Goal: Complete application form

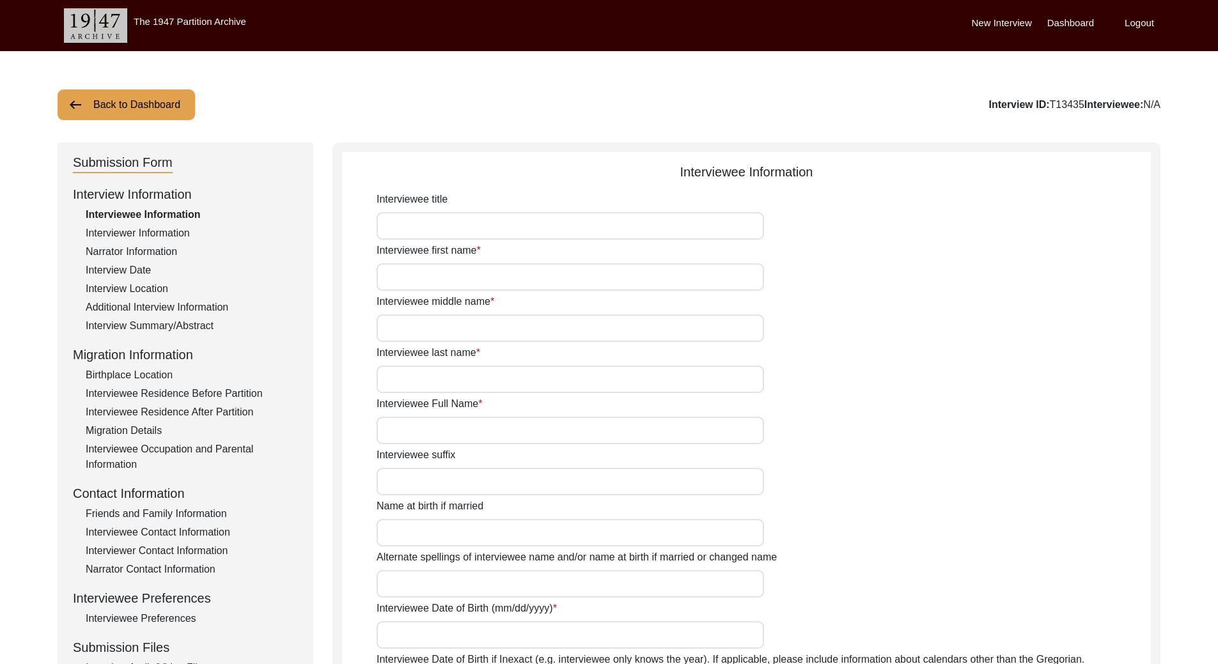
type input "[PERSON_NAME]"
type input "Kaur"
type input "[PERSON_NAME]"
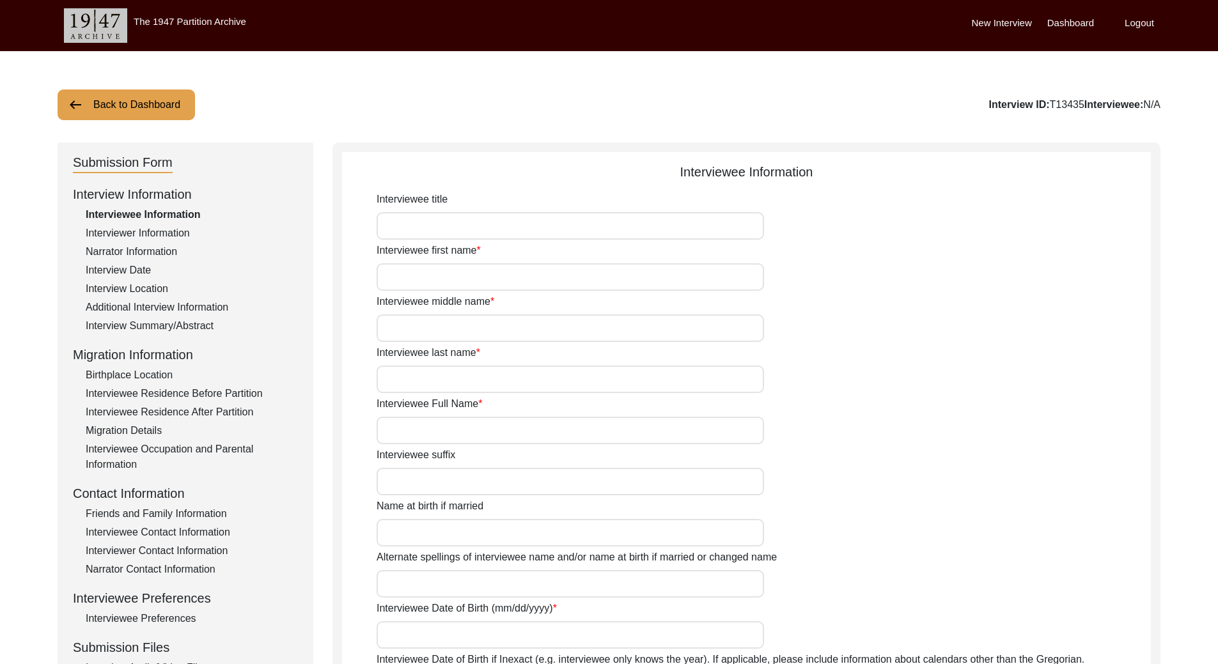
type input "[PERSON_NAME]"
type input "[DATE]"
type input "99"
type input "[DEMOGRAPHIC_DATA]"
type input "Punjabi"
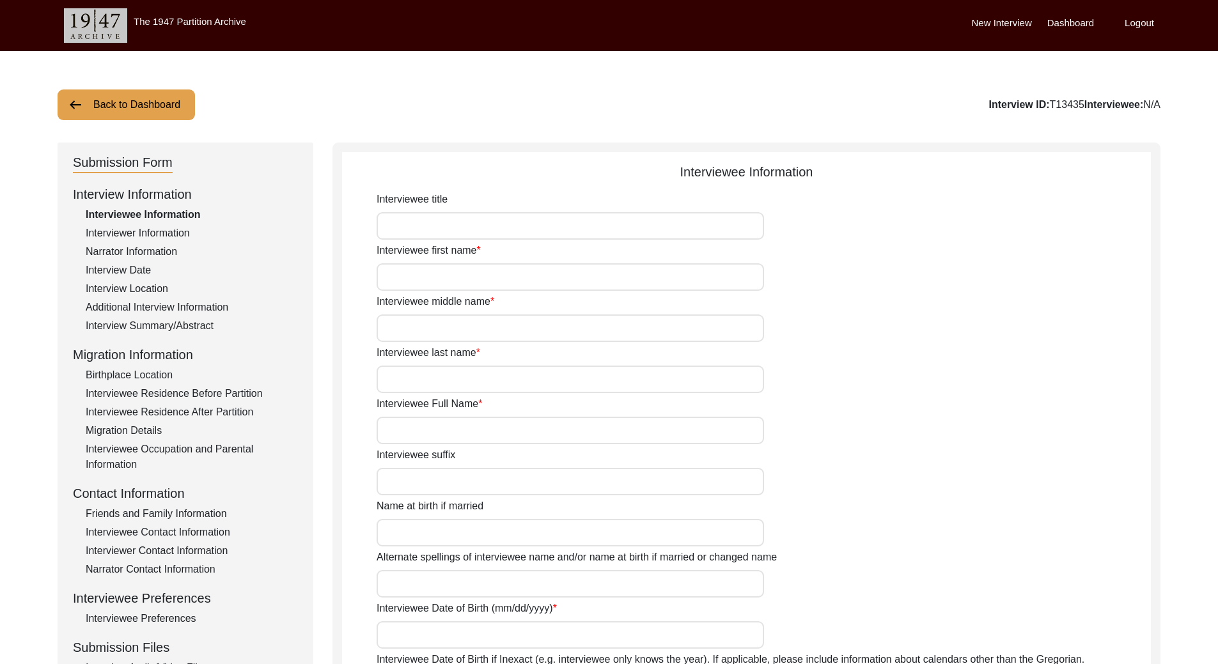
type input "[DEMOGRAPHIC_DATA]"
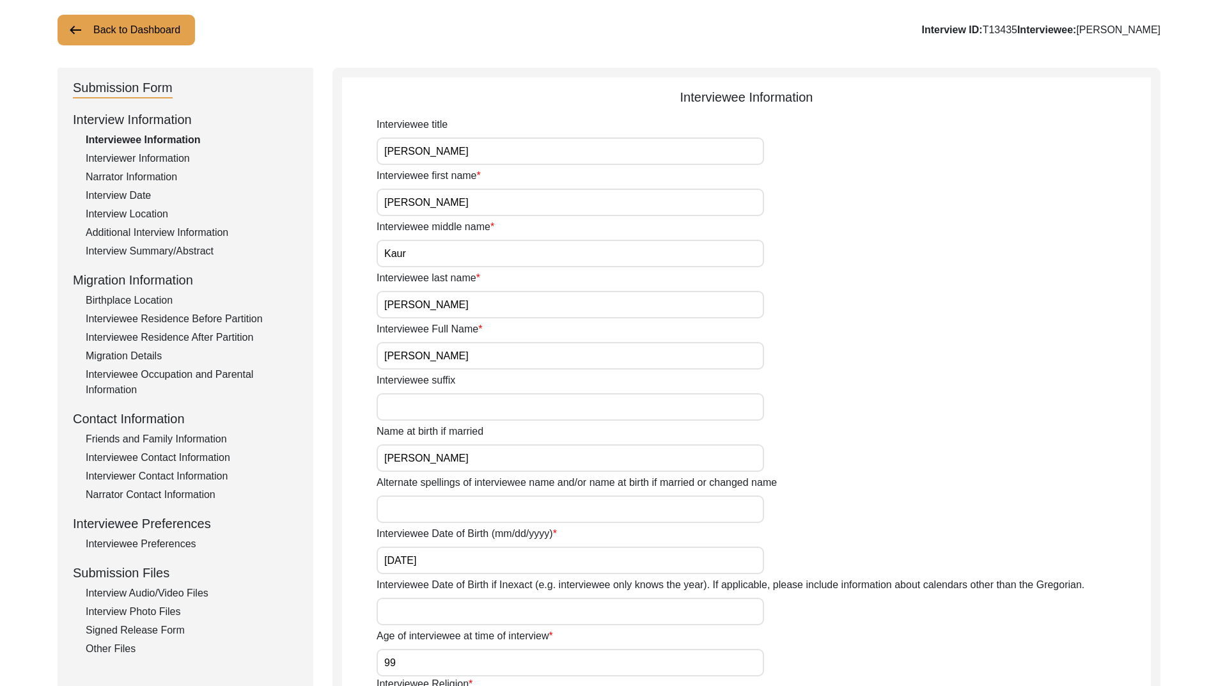
scroll to position [64, 0]
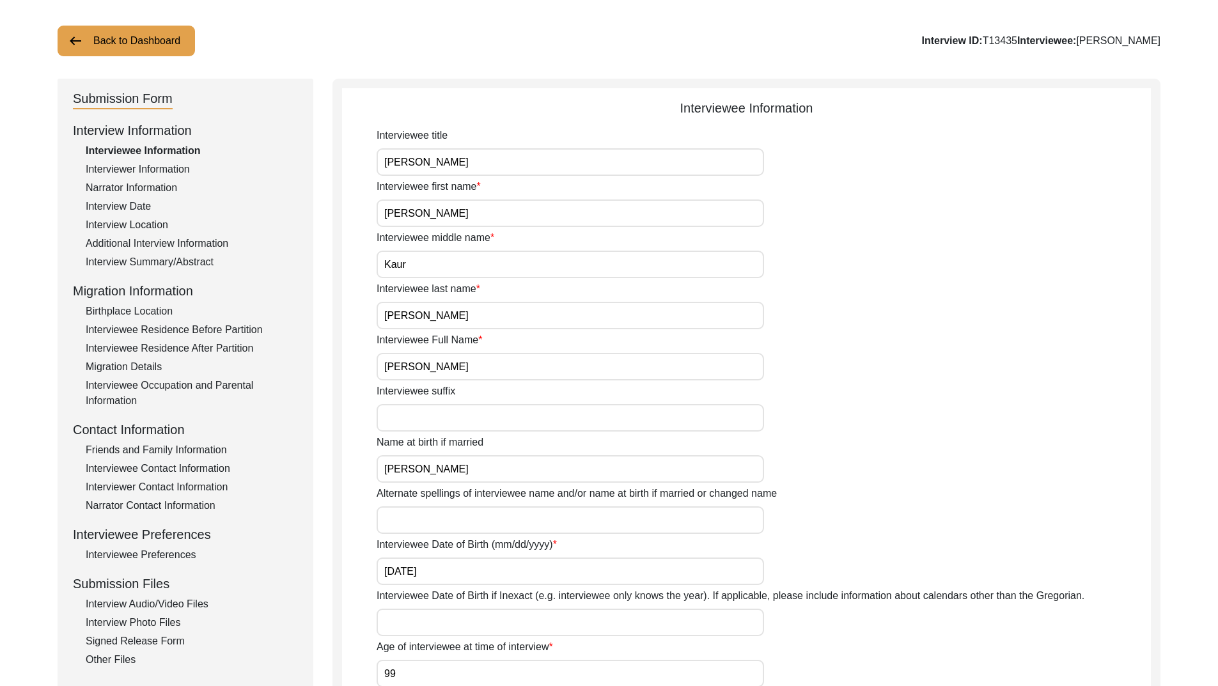
click at [162, 642] on div "Signed Release Form" at bounding box center [192, 641] width 212 height 15
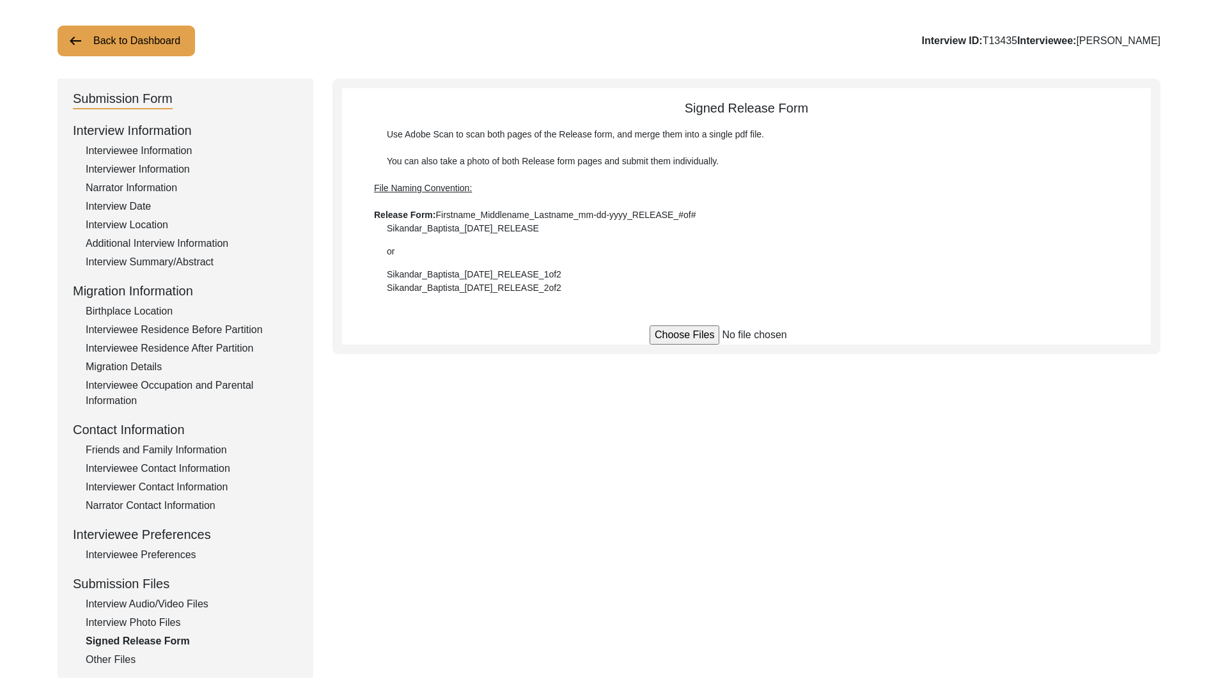
click at [152, 618] on div "Interview Photo Files" at bounding box center [192, 622] width 212 height 15
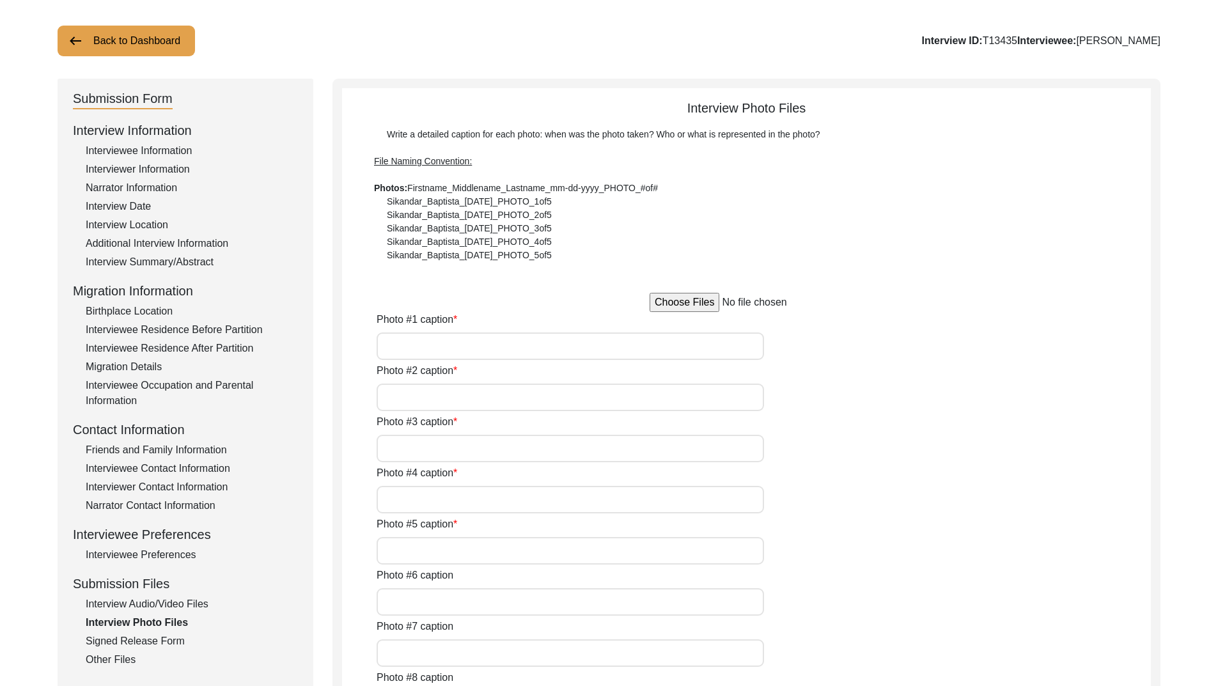
type input "NA"
type input "[PERSON_NAME] with her daughter [PERSON_NAME] at her residence"
type input "[PERSON_NAME] at the her residence 1"
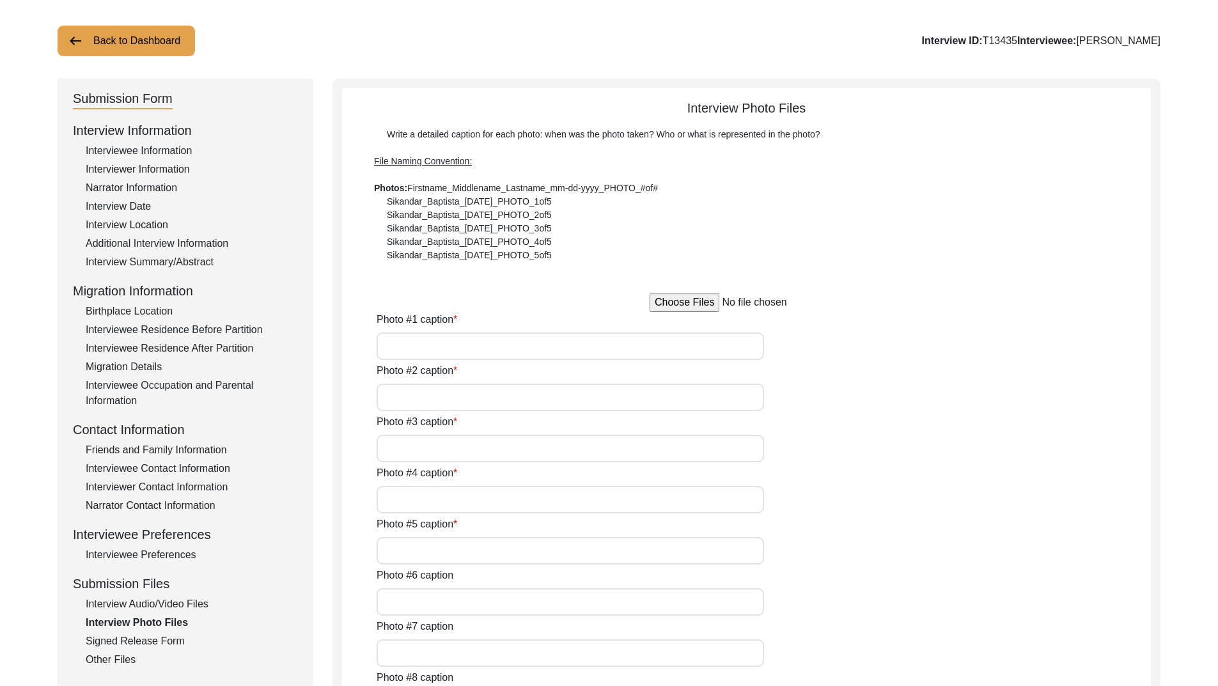
type input "[PERSON_NAME] at the her residence 2"
type input "[PERSON_NAME] with her husnad [PERSON_NAME] in [DATE]"
type input "[PERSON_NAME] during the interview with her grandson [PERSON_NAME]"
type input "[PERSON_NAME] during the interview"
type input "[PERSON_NAME] with her degree of BT in [DATE]"
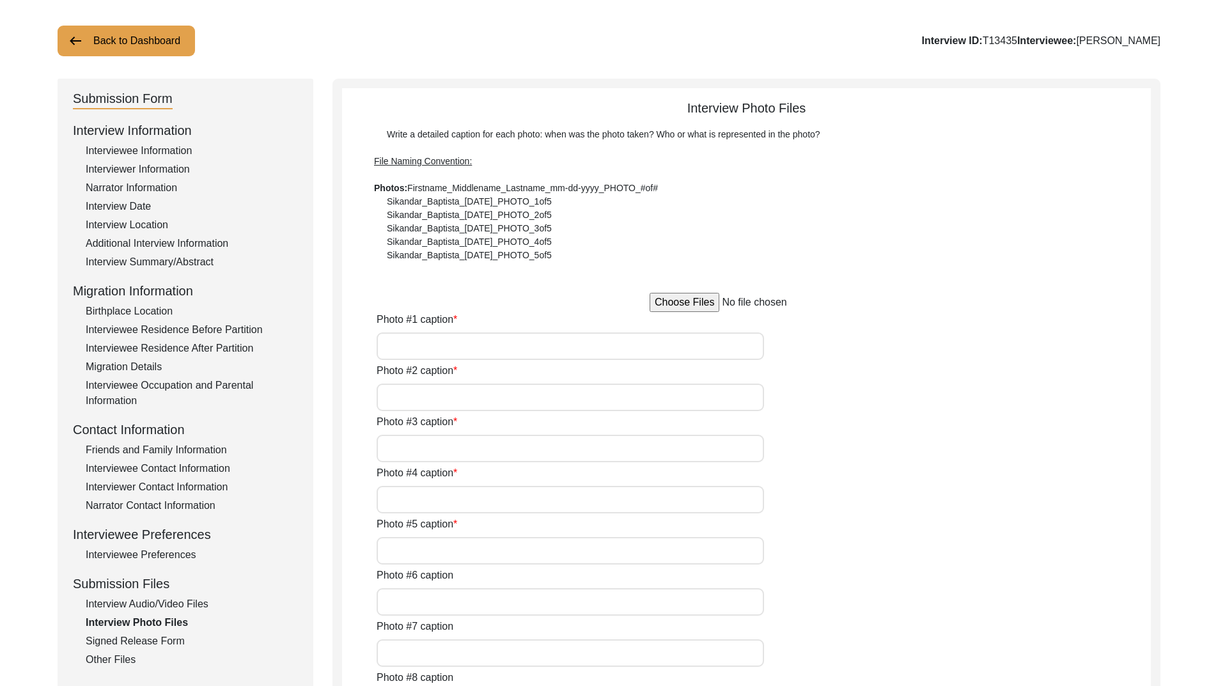
type input "[PERSON_NAME] during her wedding with [PERSON_NAME] 1946 (1)"
type input "[PERSON_NAME] during her wedding with [PERSON_NAME] 1946 (2)"
type textarea "Photo #13 - [PERSON_NAME] with [PERSON_NAME] in [DATE] Photo #14 - [PERSON_NAME…"
type input "5"
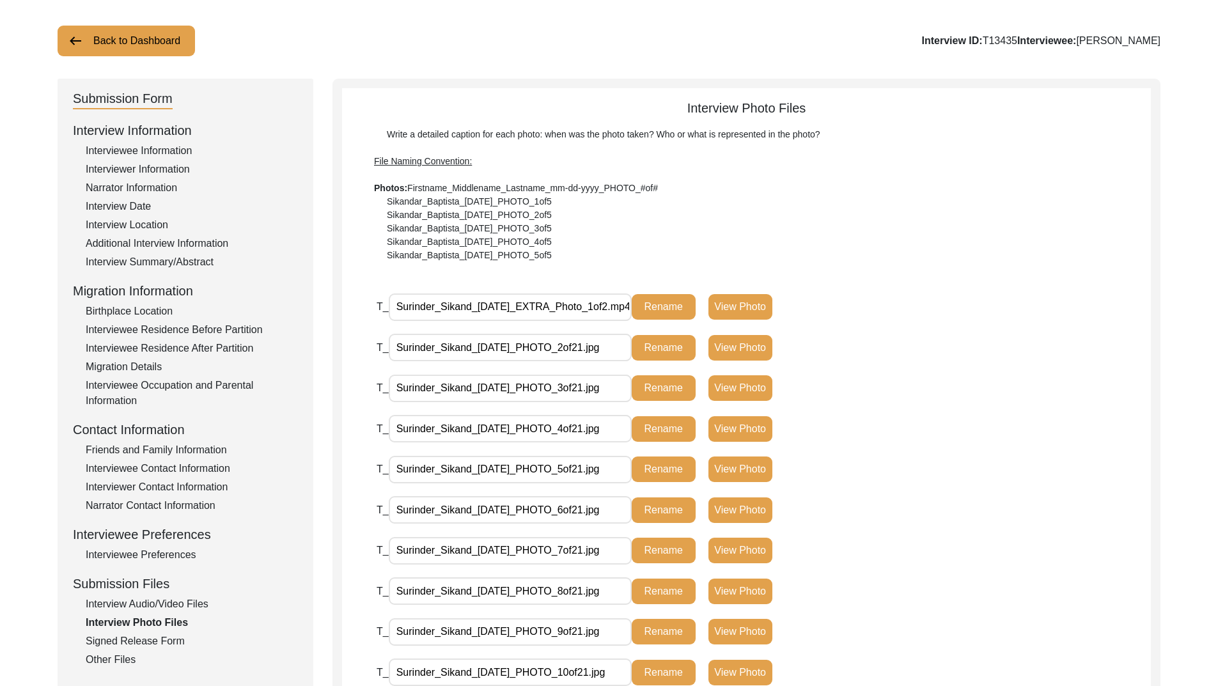
click at [141, 639] on div "Signed Release Form" at bounding box center [192, 641] width 212 height 15
